Goal: Register for event/course

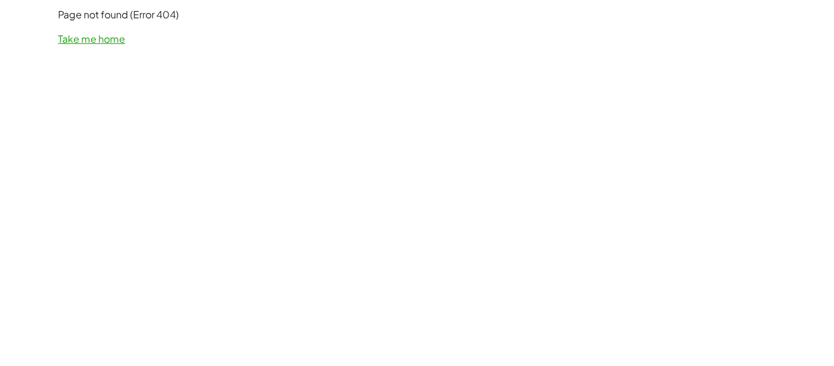
click at [110, 38] on link "Take me home" at bounding box center [91, 38] width 67 height 13
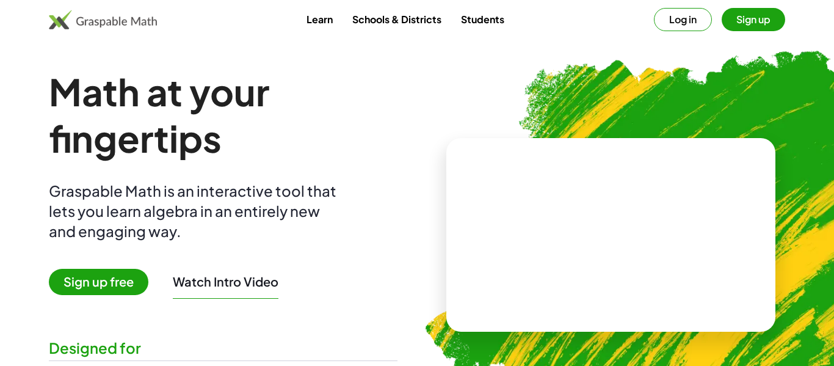
drag, startPoint x: 652, startPoint y: 236, endPoint x: 541, endPoint y: 240, distance: 111.2
click at [541, 240] on video at bounding box center [611, 235] width 183 height 92
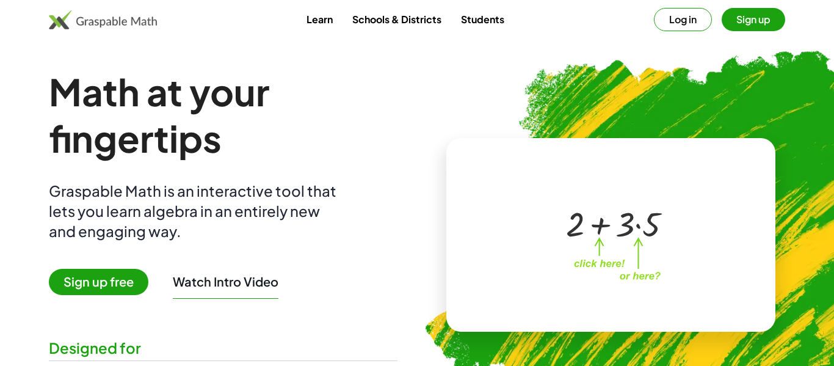
click at [640, 225] on div at bounding box center [613, 222] width 107 height 45
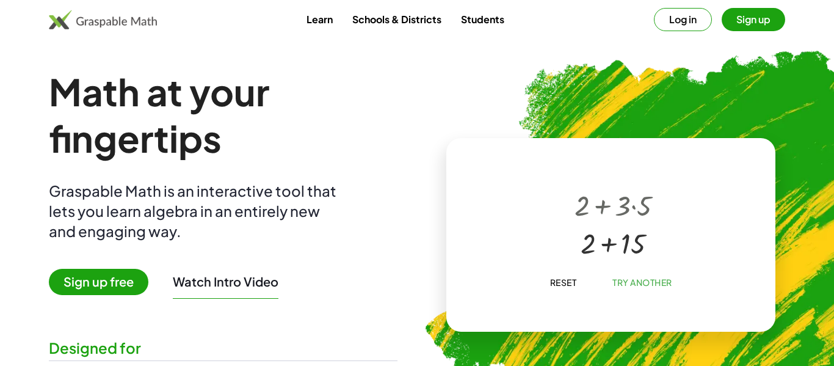
click at [608, 244] on div at bounding box center [613, 242] width 90 height 38
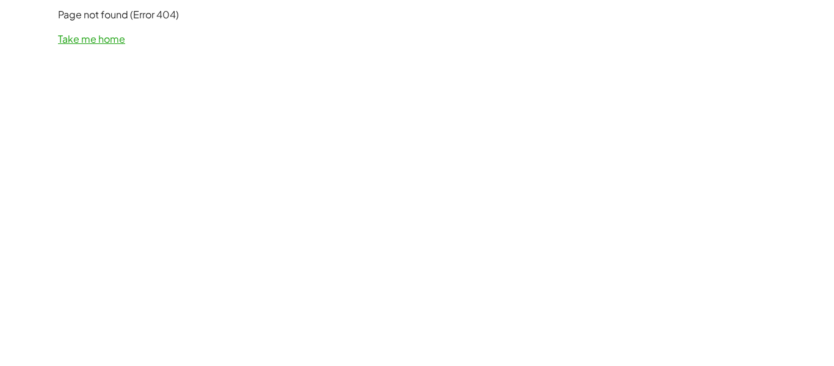
click at [100, 38] on link "Take me home" at bounding box center [91, 38] width 67 height 13
click at [76, 38] on link "Take me home" at bounding box center [91, 38] width 67 height 13
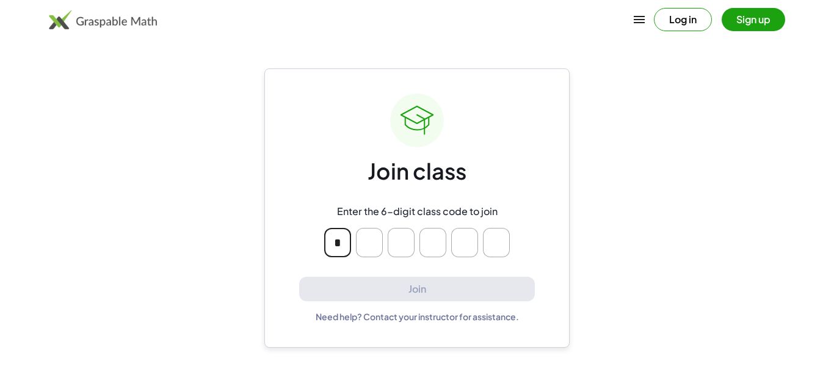
type input "*"
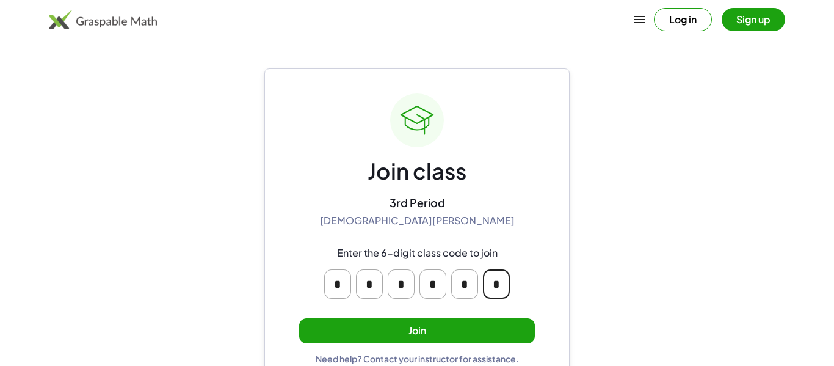
type input "*"
click at [409, 328] on button "Join" at bounding box center [417, 330] width 236 height 25
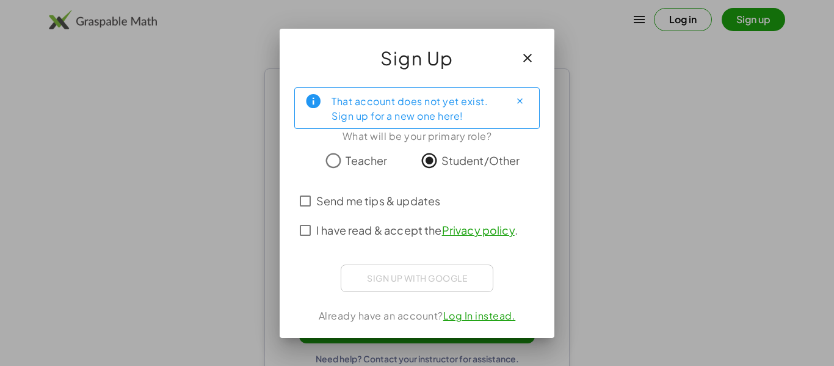
click at [341, 231] on span "I have read & accept the Privacy policy ." at bounding box center [416, 230] width 201 height 16
